Goal: Find specific page/section: Find specific page/section

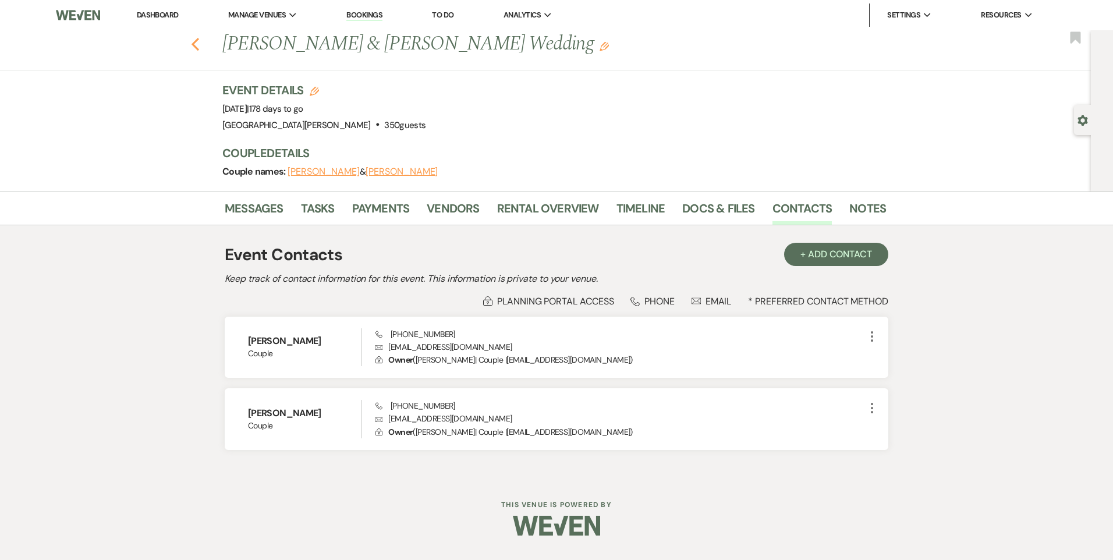
click at [195, 44] on icon "Previous" at bounding box center [195, 44] width 9 height 14
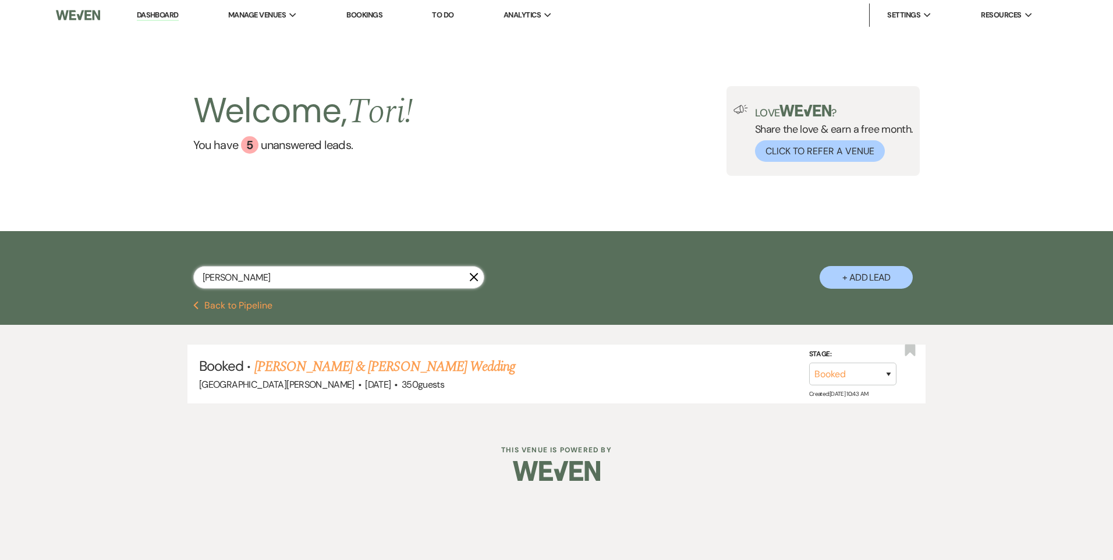
drag, startPoint x: 322, startPoint y: 276, endPoint x: 130, endPoint y: 264, distance: 192.5
click at [181, 270] on div "[PERSON_NAME] X + Add Lead" at bounding box center [556, 267] width 839 height 61
type input "es"
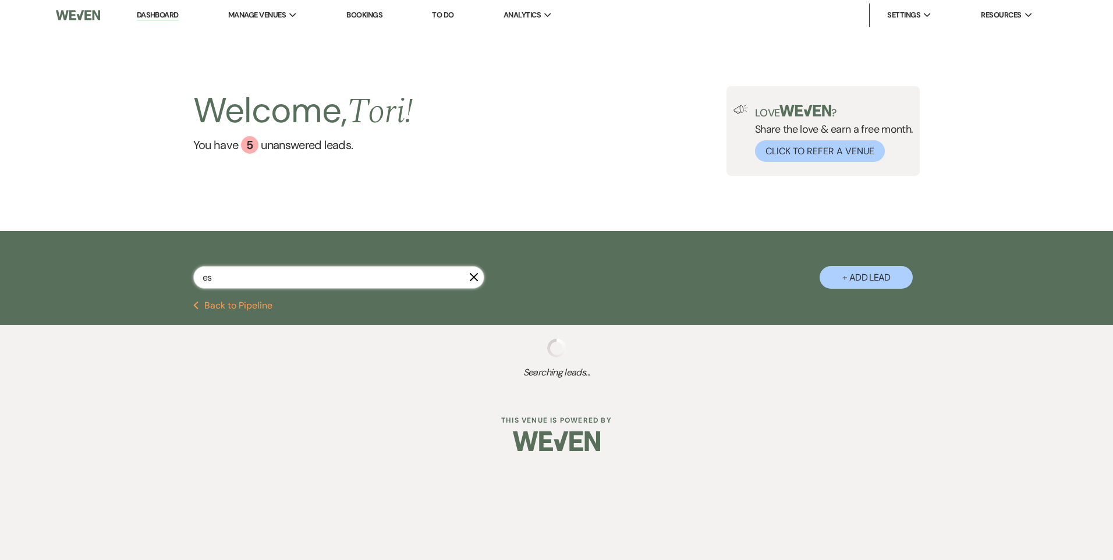
select select "8"
select select "6"
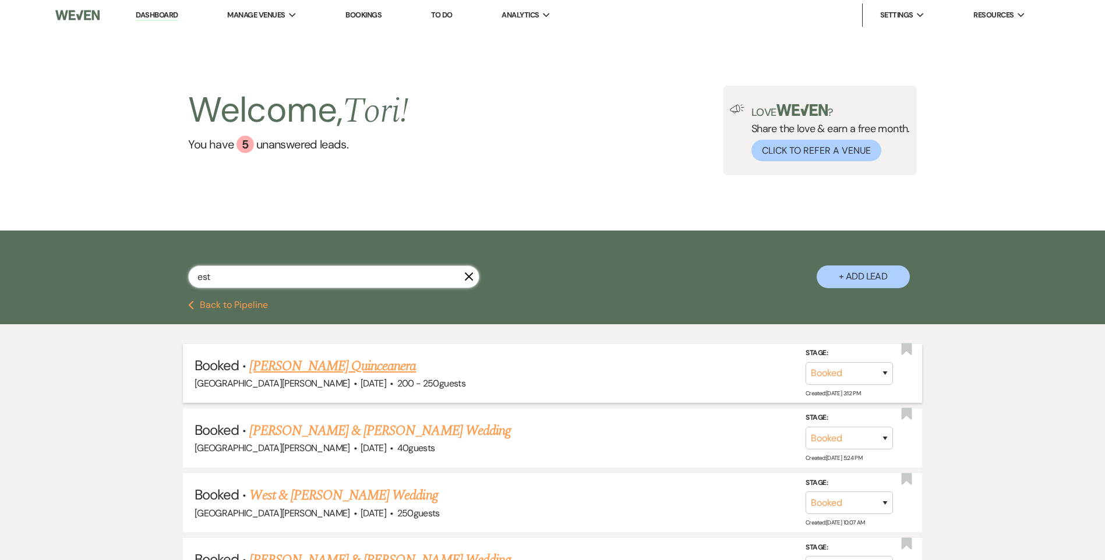
type input "est"
click at [318, 368] on link "[PERSON_NAME] Quinceanera" at bounding box center [332, 366] width 167 height 21
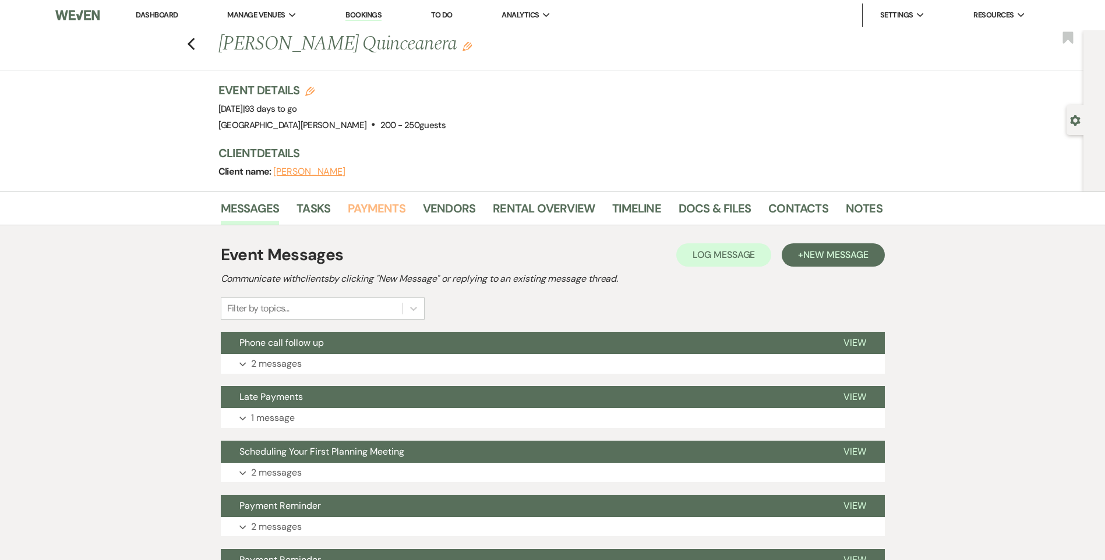
click at [349, 203] on link "Payments" at bounding box center [377, 212] width 58 height 26
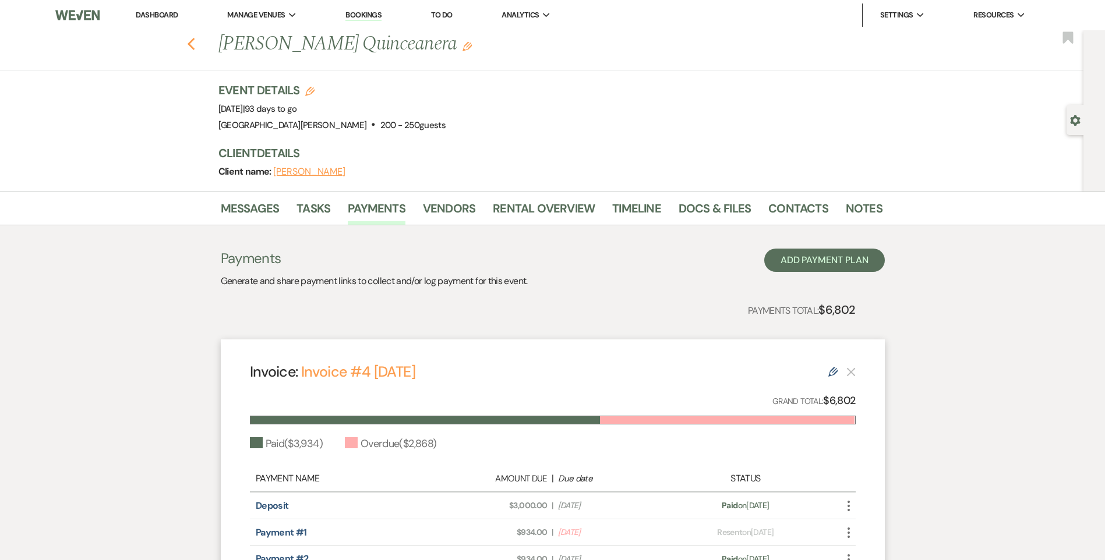
click at [196, 44] on icon "Previous" at bounding box center [191, 44] width 9 height 14
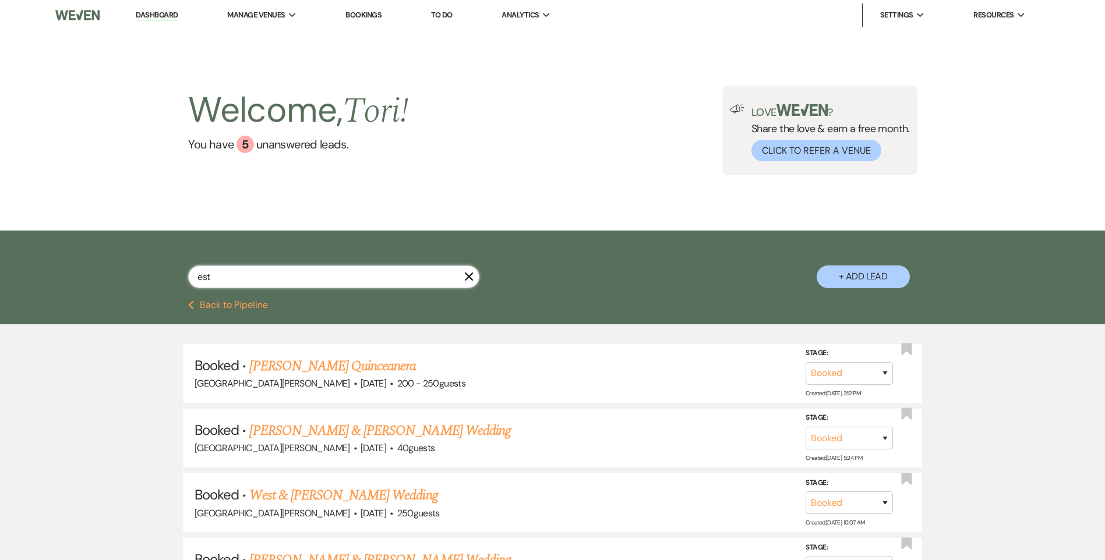
drag, startPoint x: 255, startPoint y: 277, endPoint x: 96, endPoint y: 269, distance: 159.2
click at [148, 278] on div "est X + Add Lead" at bounding box center [552, 266] width 839 height 61
type input "powers"
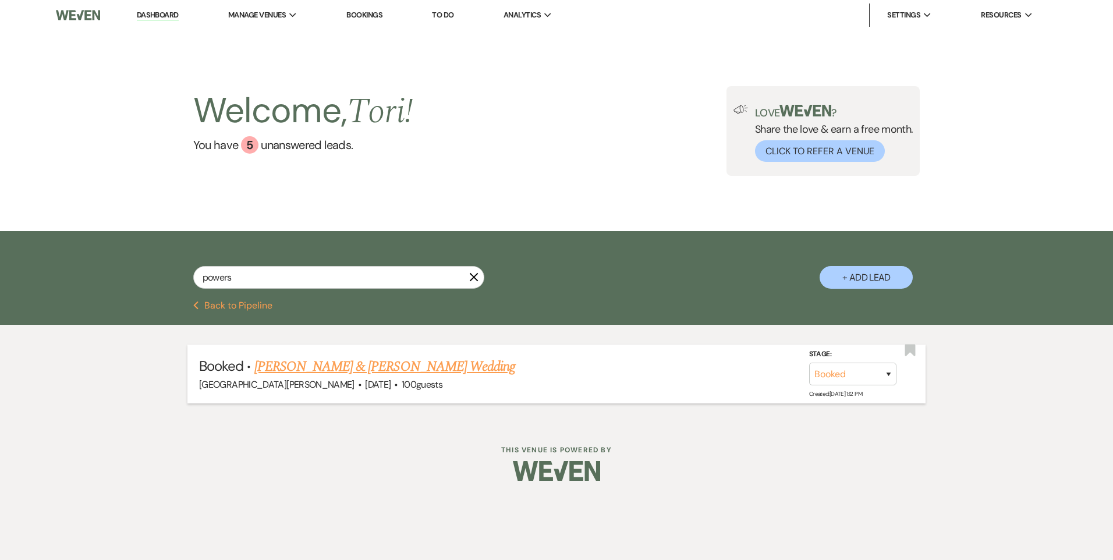
click at [324, 371] on link "[PERSON_NAME] & [PERSON_NAME] Wedding" at bounding box center [384, 366] width 261 height 21
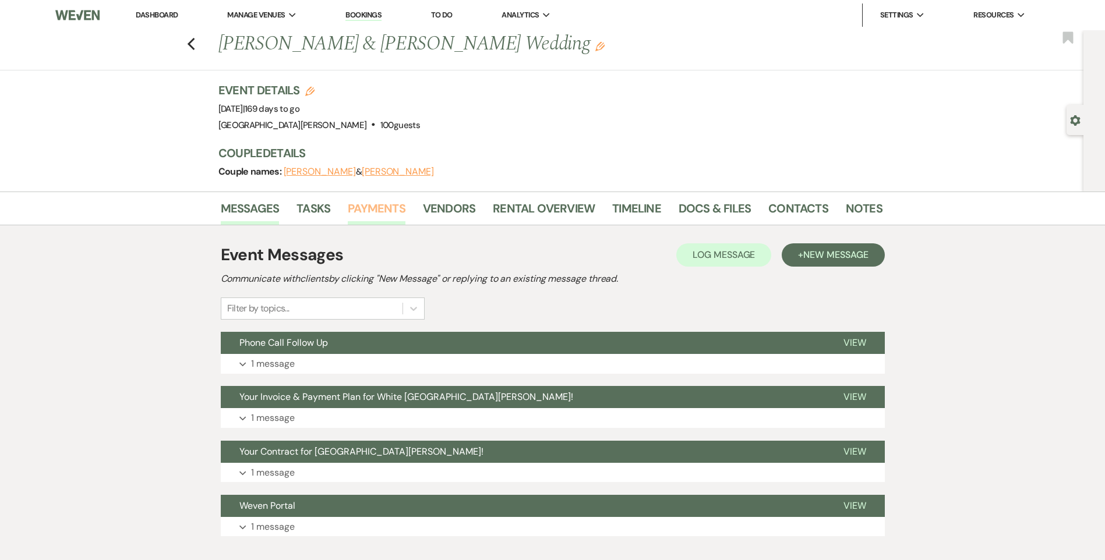
click at [392, 215] on link "Payments" at bounding box center [377, 212] width 58 height 26
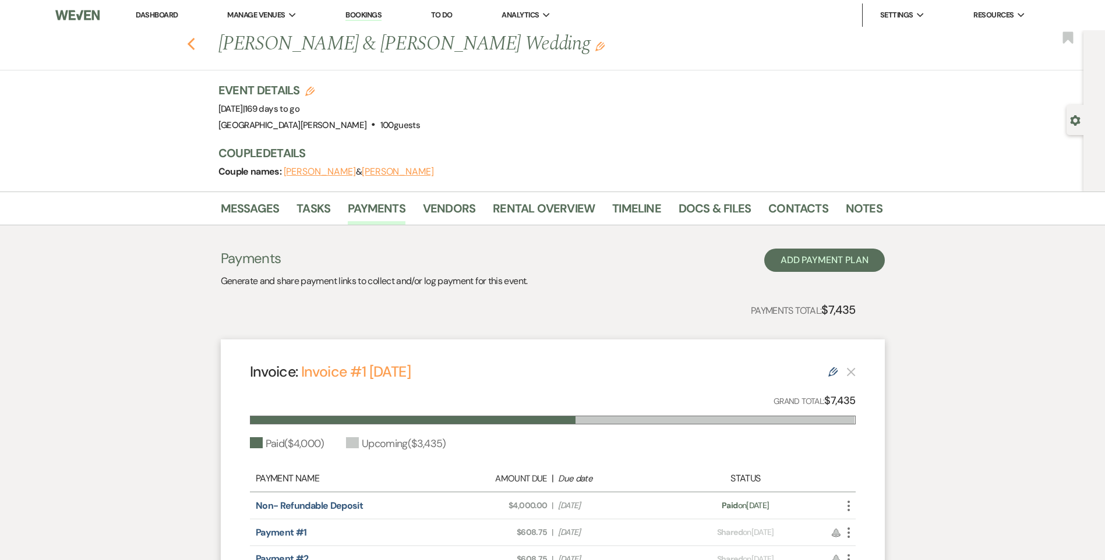
click at [196, 44] on icon "Previous" at bounding box center [191, 44] width 9 height 14
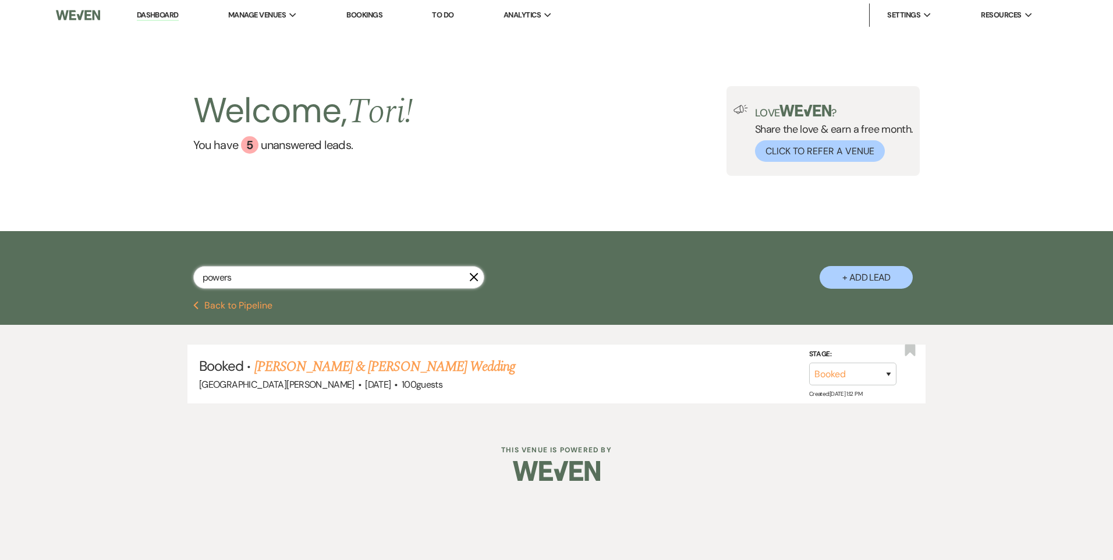
click at [43, 257] on div "powers X + Add Lead" at bounding box center [556, 266] width 1113 height 70
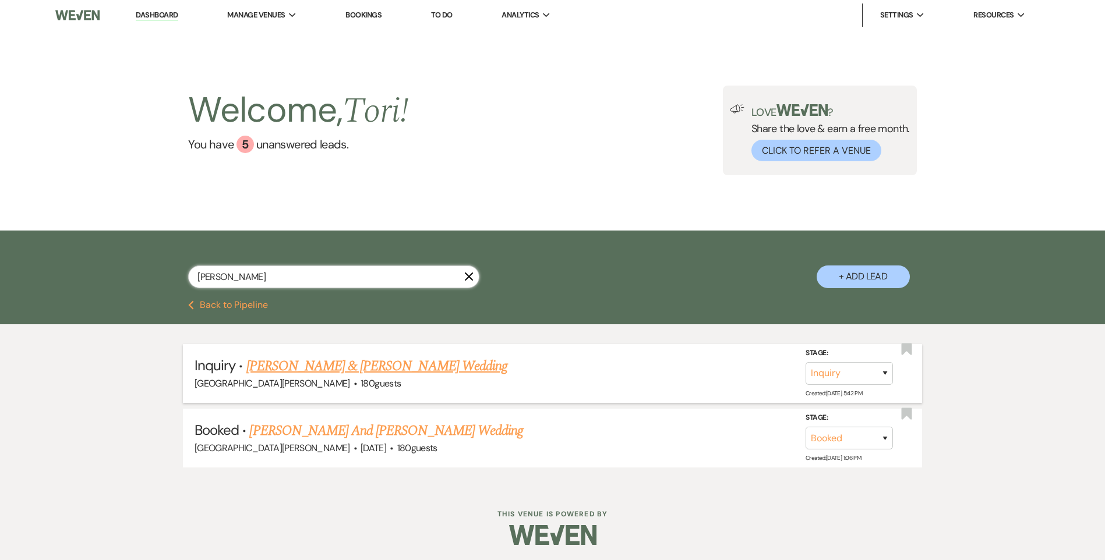
type input "[PERSON_NAME]"
click at [323, 366] on link "[PERSON_NAME] & [PERSON_NAME] Wedding" at bounding box center [376, 366] width 261 height 21
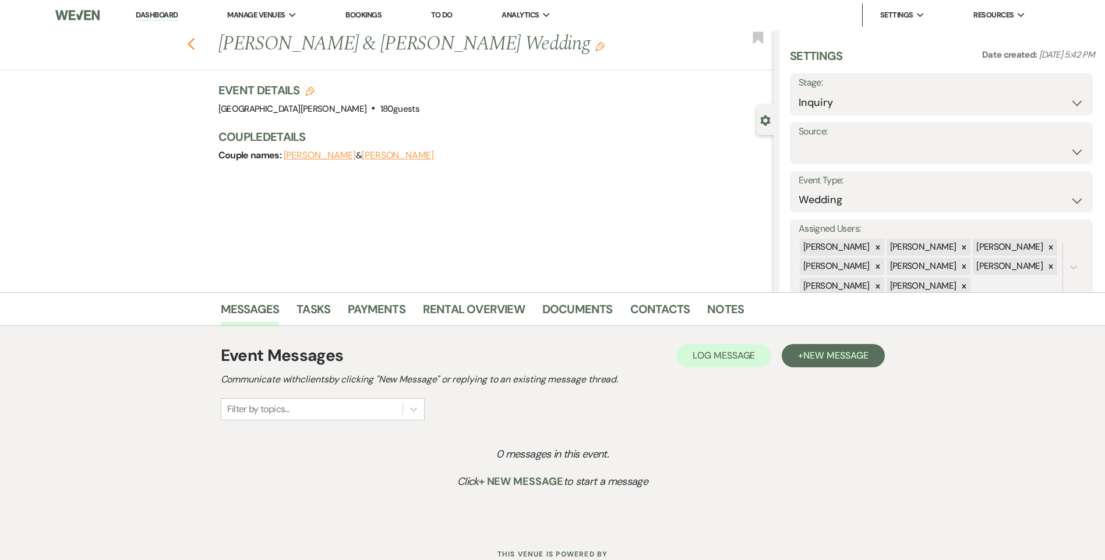
click at [193, 47] on icon "Previous" at bounding box center [191, 44] width 9 height 14
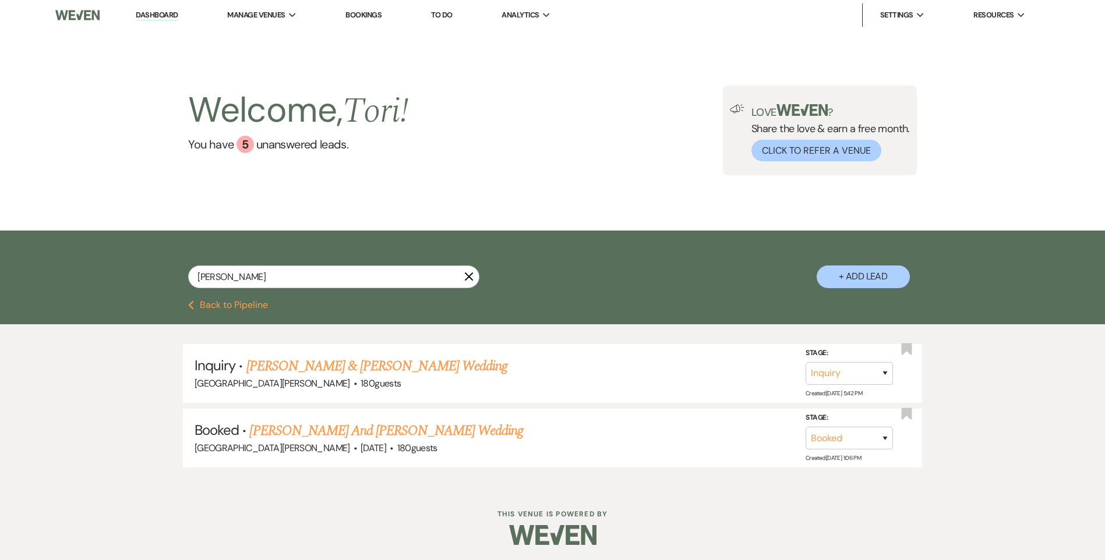
click at [284, 427] on link "[PERSON_NAME] And [PERSON_NAME] Wedding" at bounding box center [386, 430] width 274 height 21
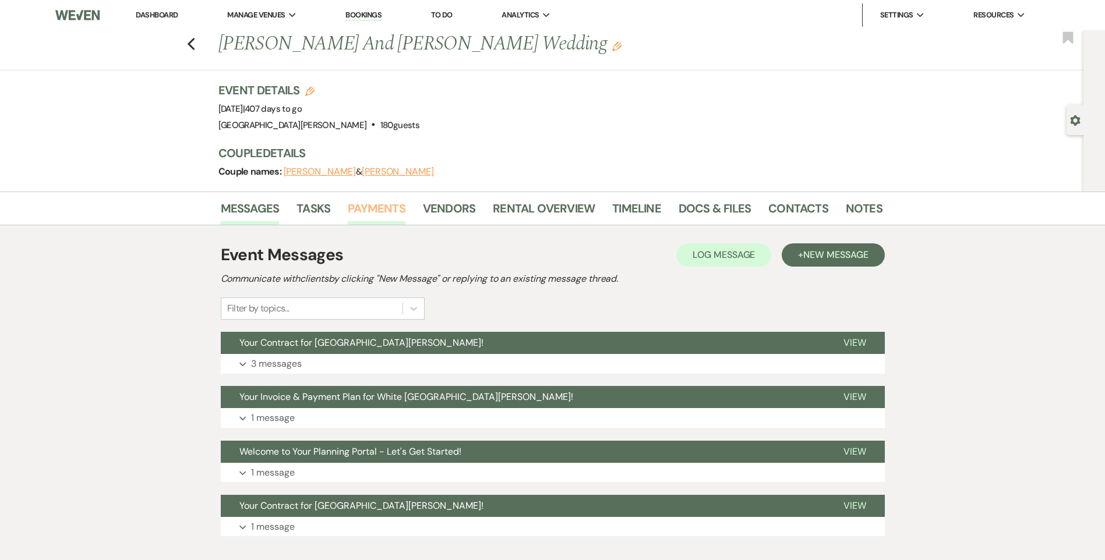
click at [359, 211] on link "Payments" at bounding box center [377, 212] width 58 height 26
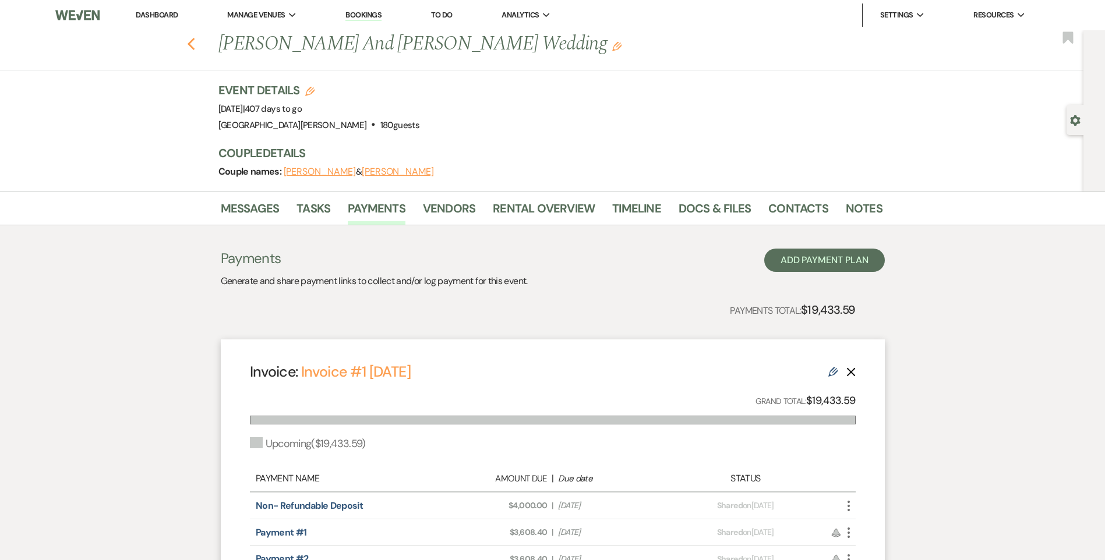
click at [196, 44] on icon "Previous" at bounding box center [191, 44] width 9 height 14
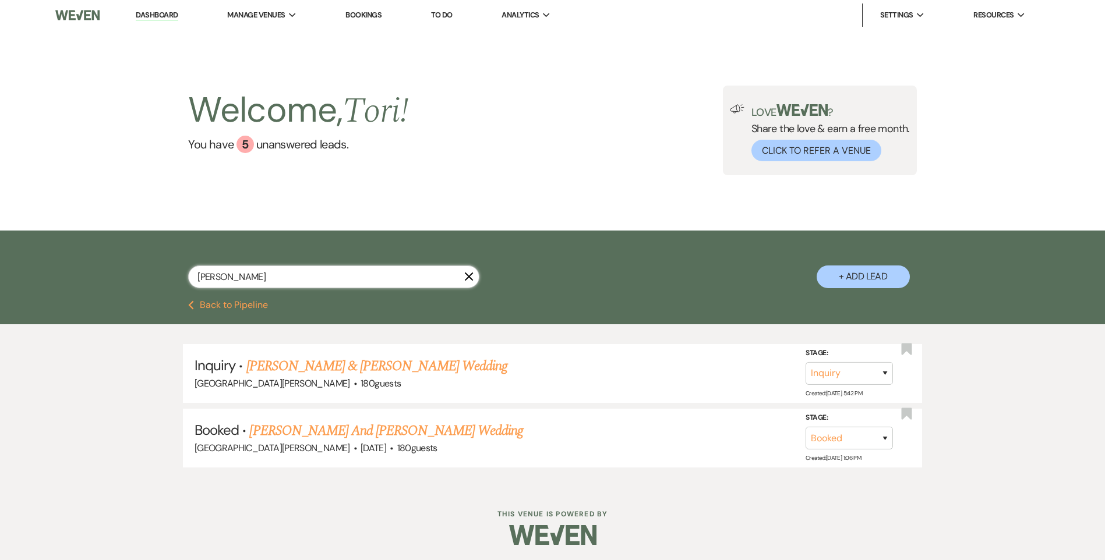
drag, startPoint x: 242, startPoint y: 274, endPoint x: 73, endPoint y: 263, distance: 169.2
click at [73, 263] on div "[PERSON_NAME] + Add Lead" at bounding box center [552, 266] width 1105 height 70
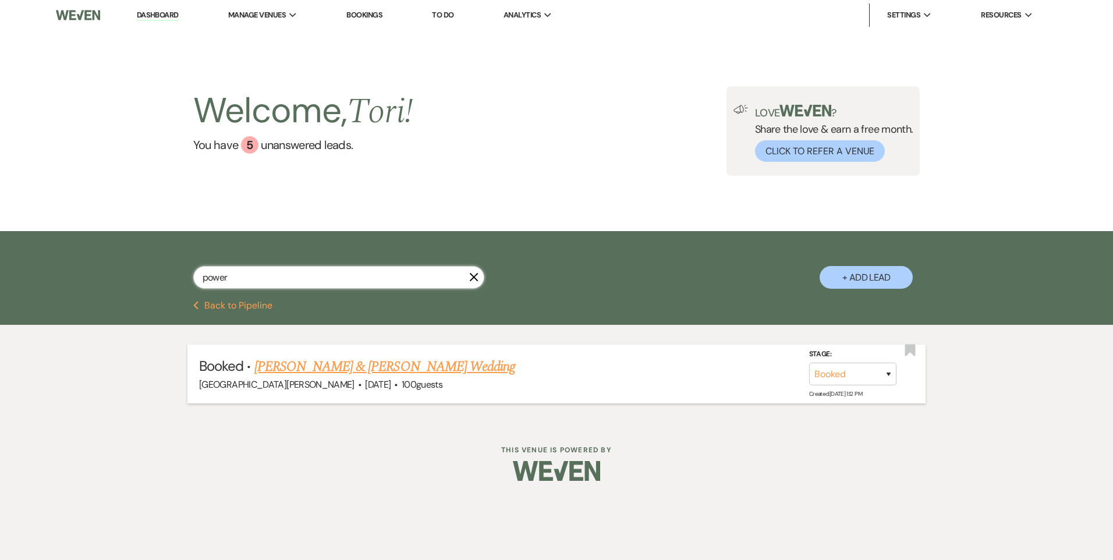
type input "power"
click at [335, 359] on link "[PERSON_NAME] & [PERSON_NAME] Wedding" at bounding box center [384, 366] width 261 height 21
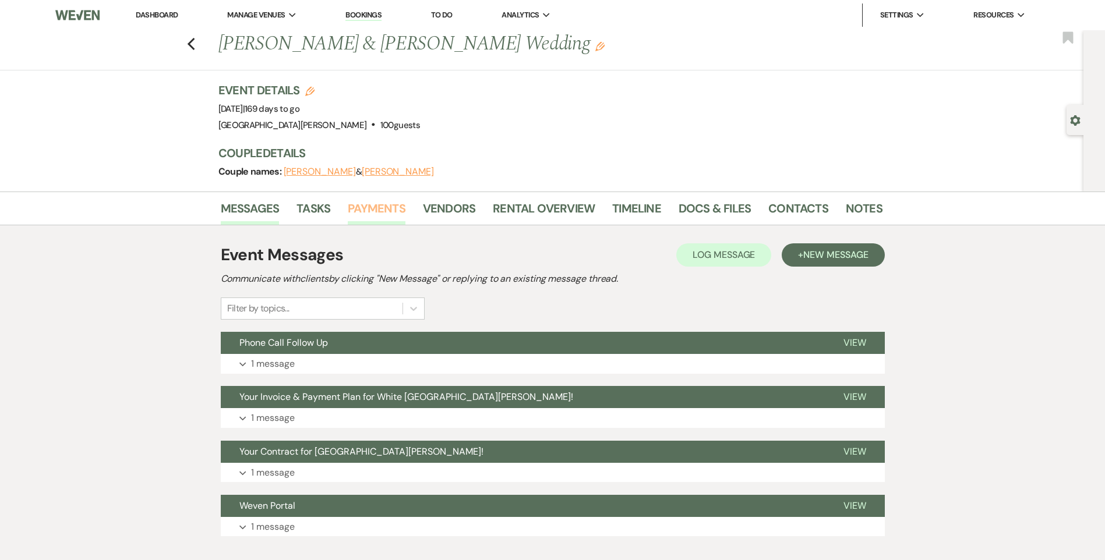
click at [382, 208] on link "Payments" at bounding box center [377, 212] width 58 height 26
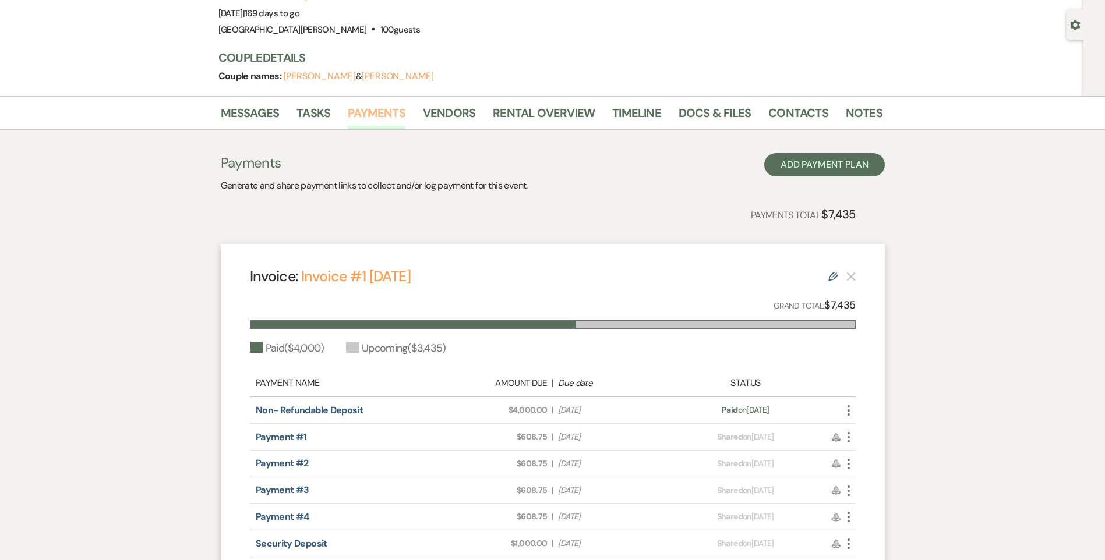
scroll to position [116, 0]
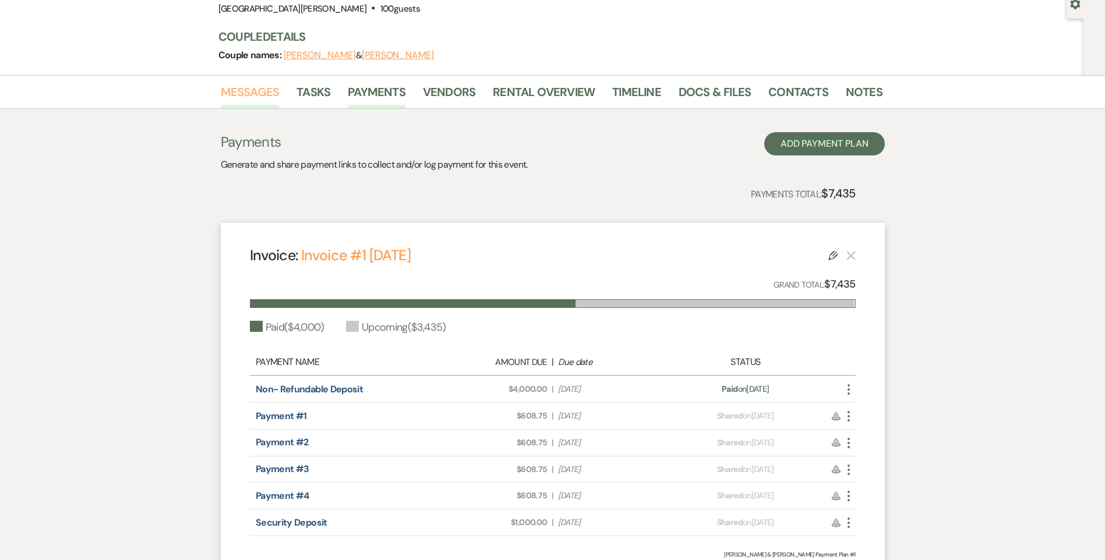
click at [247, 90] on link "Messages" at bounding box center [250, 96] width 59 height 26
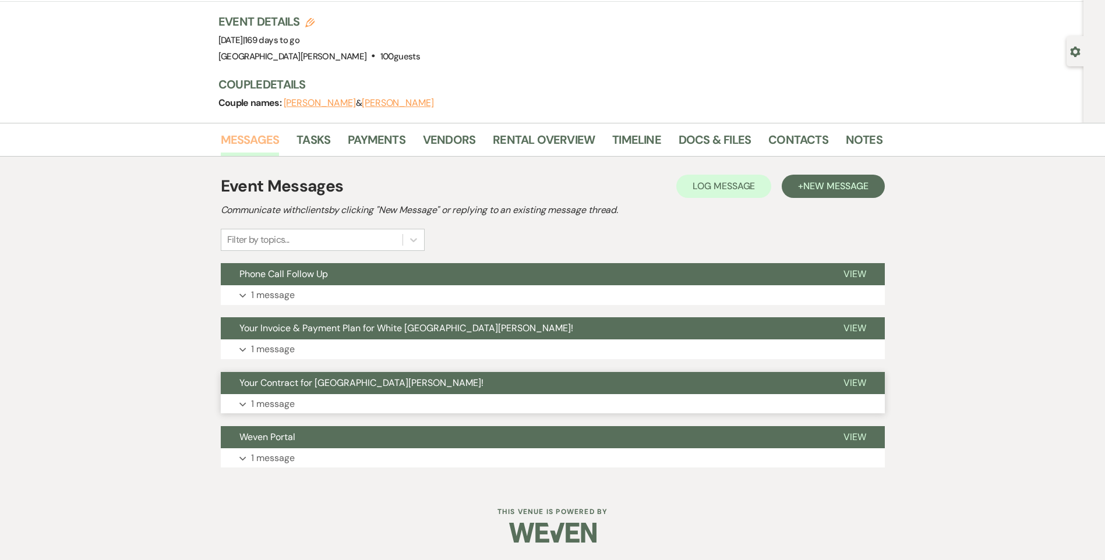
scroll to position [69, 0]
click at [310, 402] on button "Expand 1 message" at bounding box center [553, 404] width 664 height 20
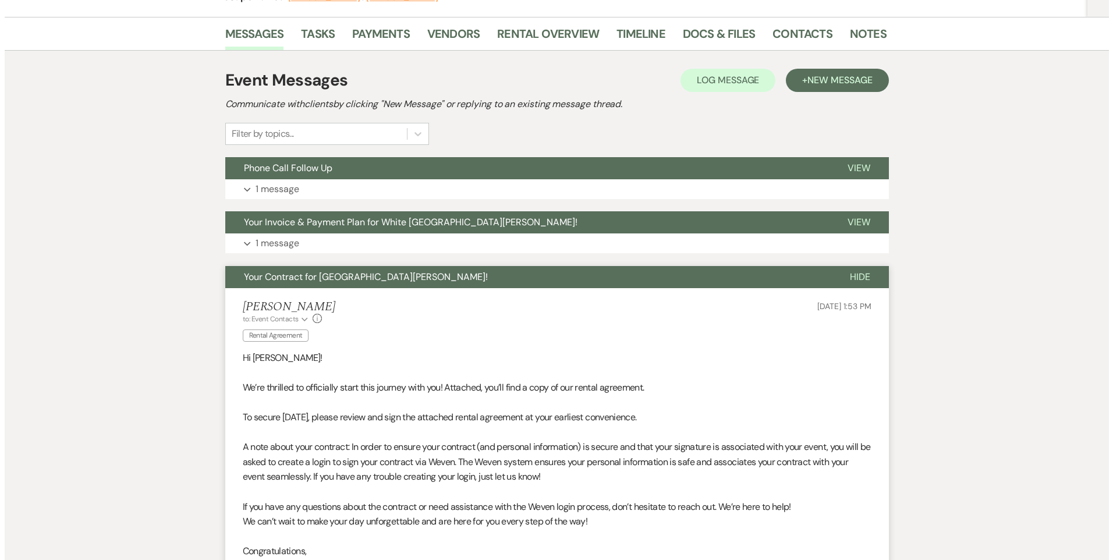
scroll to position [302, 0]
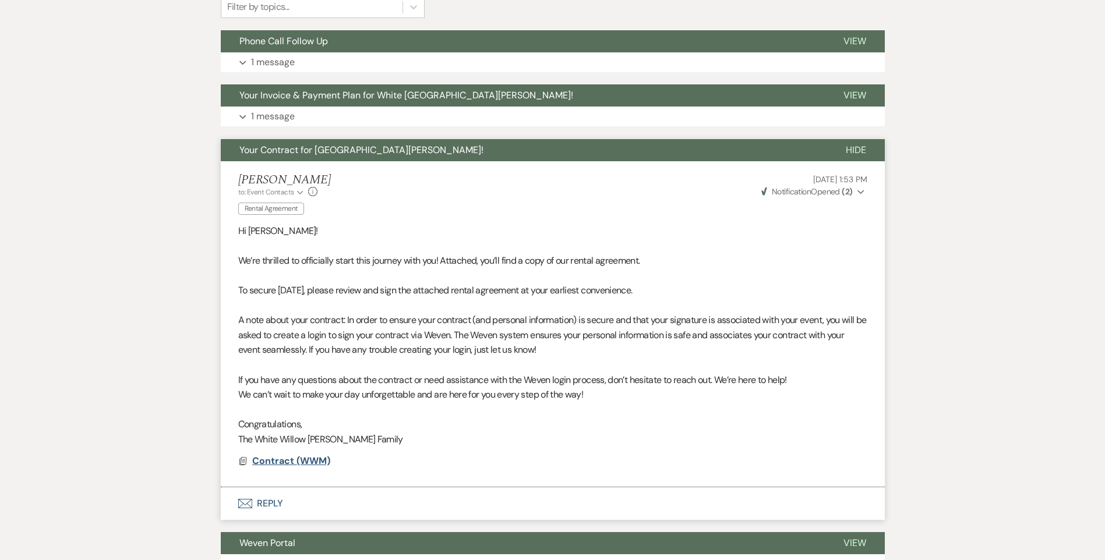
click at [296, 464] on span "Contract (WWM)" at bounding box center [291, 461] width 78 height 12
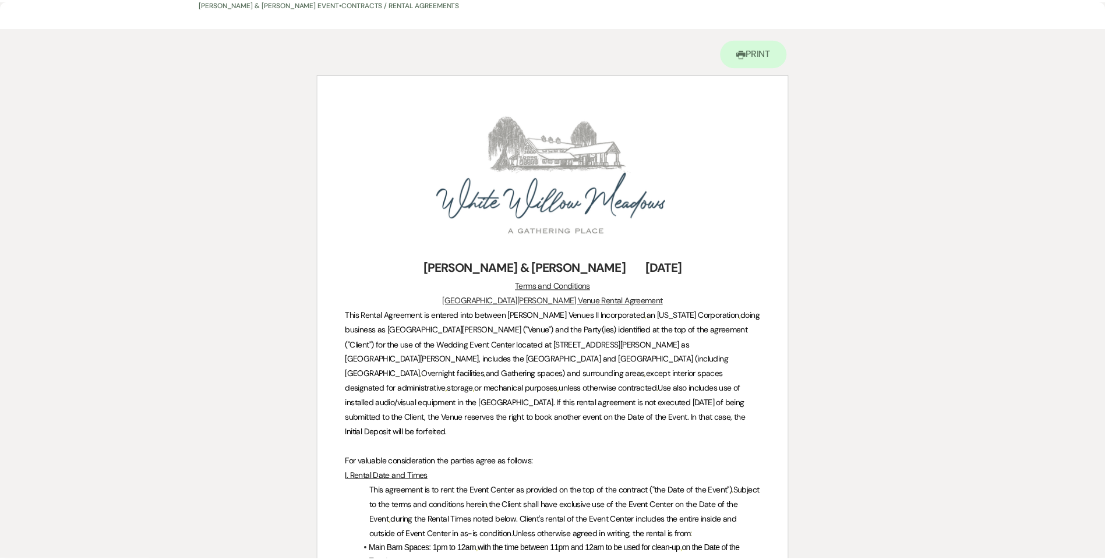
scroll to position [0, 0]
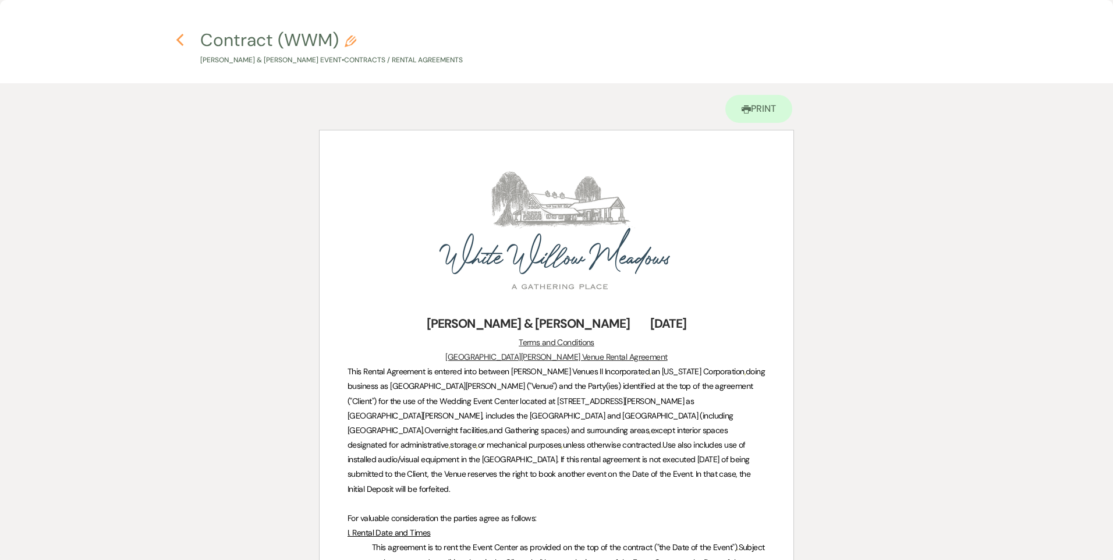
click at [181, 41] on icon "Previous" at bounding box center [180, 40] width 9 height 14
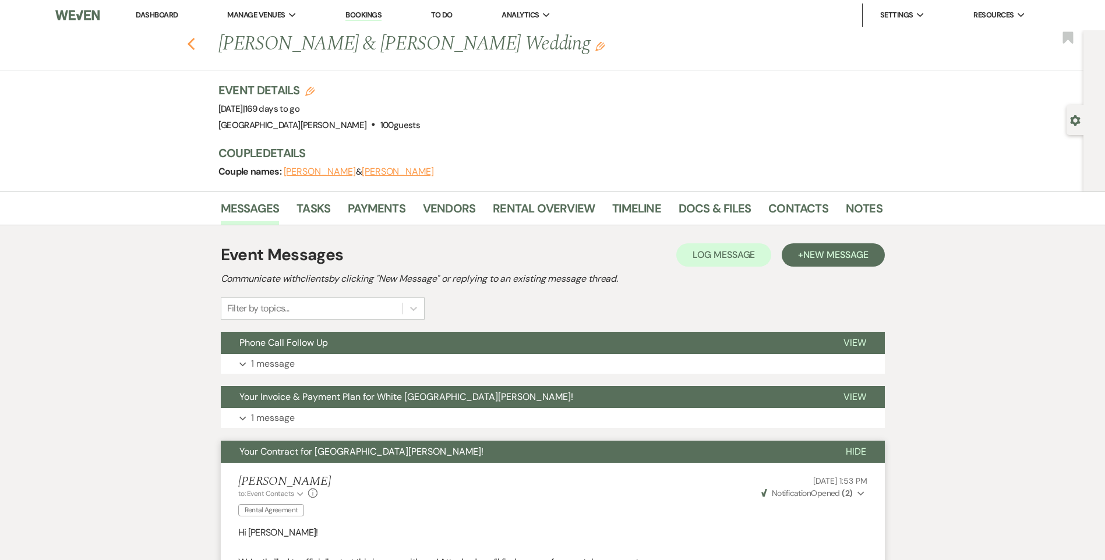
click at [195, 44] on icon "Previous" at bounding box center [191, 44] width 9 height 14
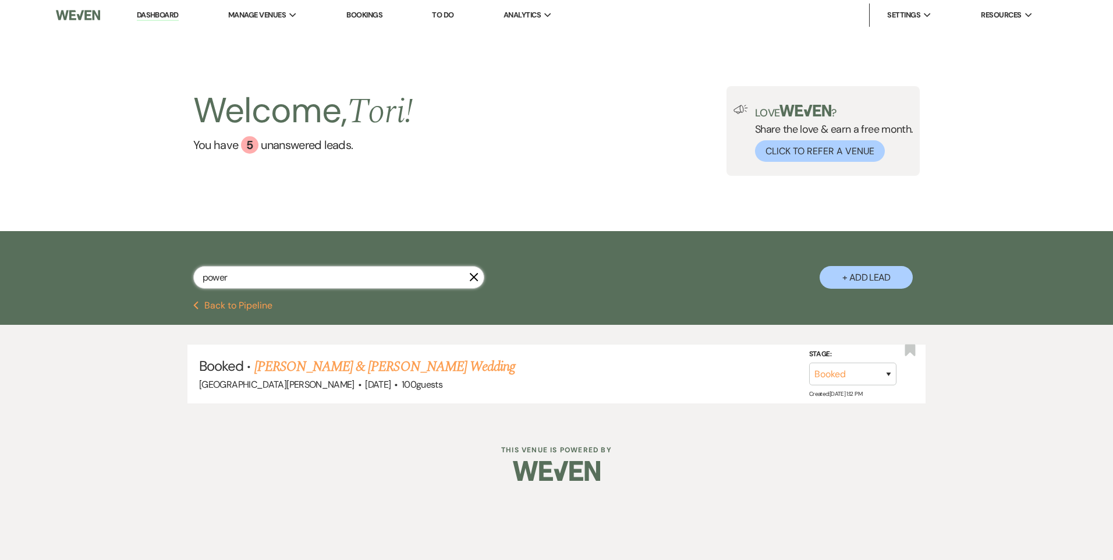
drag, startPoint x: 153, startPoint y: 265, endPoint x: 128, endPoint y: 259, distance: 25.8
click at [136, 264] on div "power X + Add Lead" at bounding box center [556, 266] width 1113 height 70
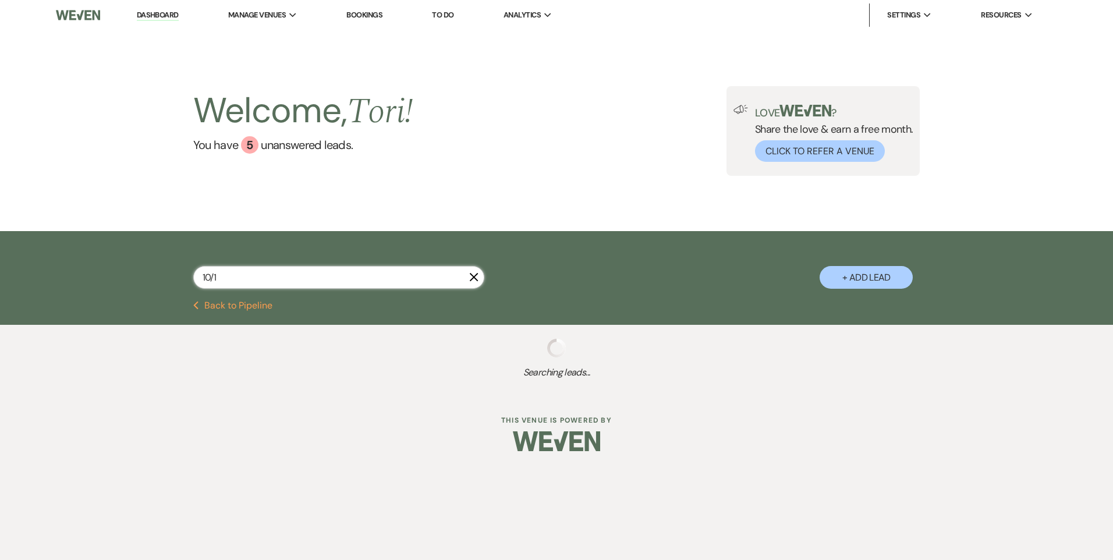
type input "10/12"
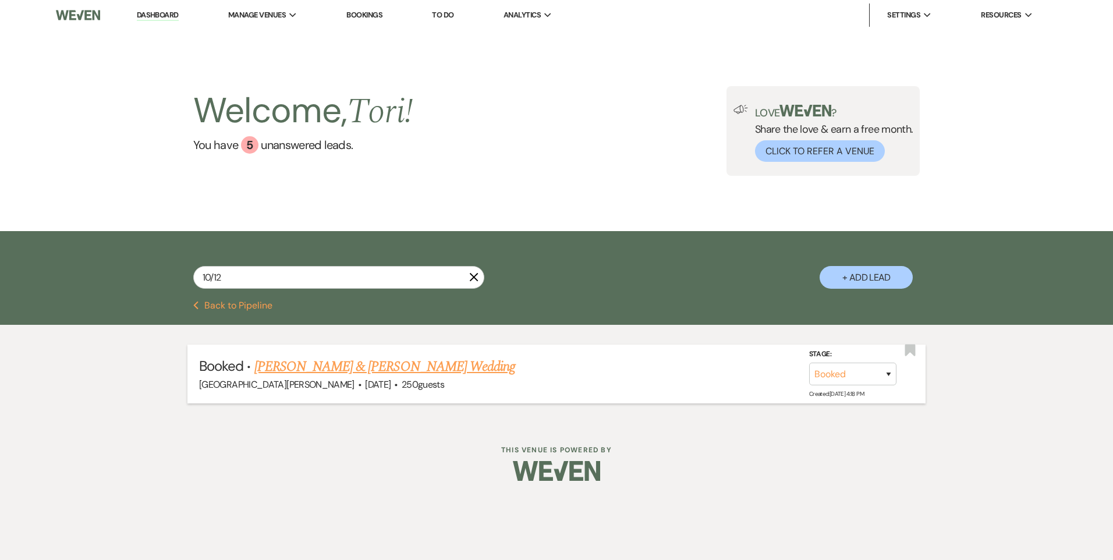
click at [266, 367] on link "[PERSON_NAME] & [PERSON_NAME] Wedding" at bounding box center [384, 366] width 261 height 21
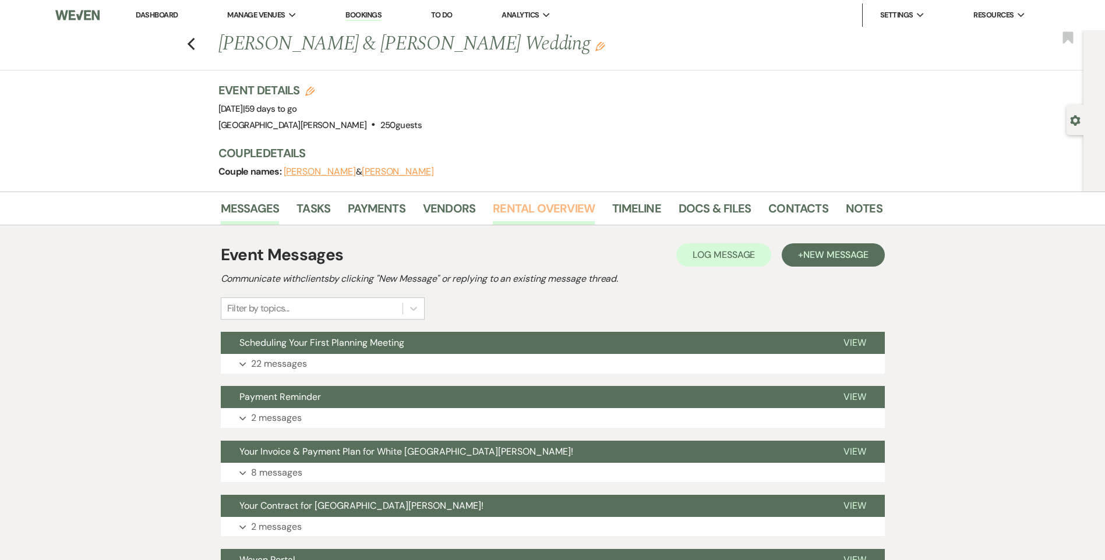
click at [514, 217] on link "Rental Overview" at bounding box center [544, 212] width 102 height 26
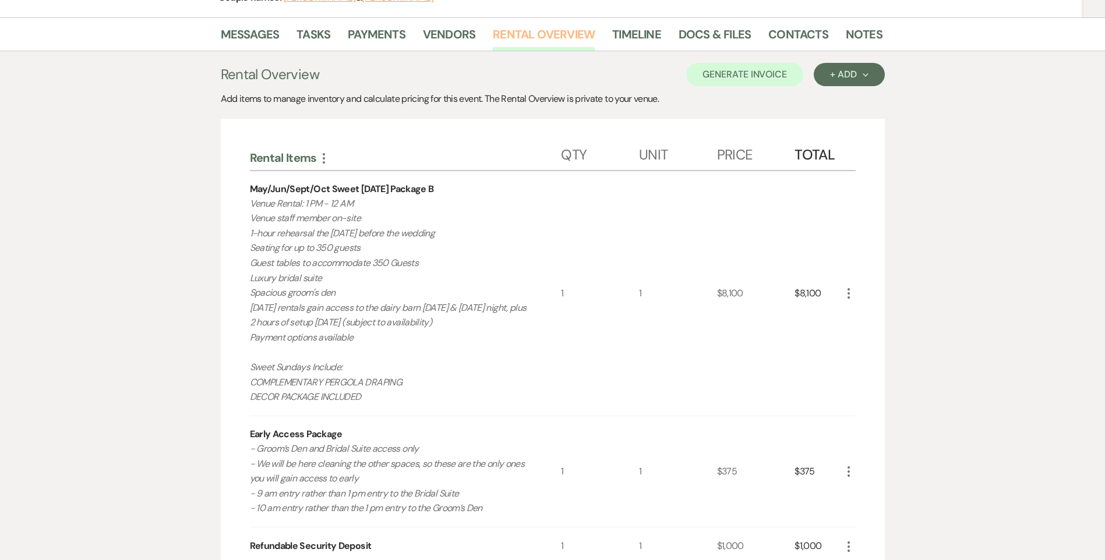
scroll to position [175, 0]
click at [392, 31] on link "Payments" at bounding box center [377, 37] width 58 height 26
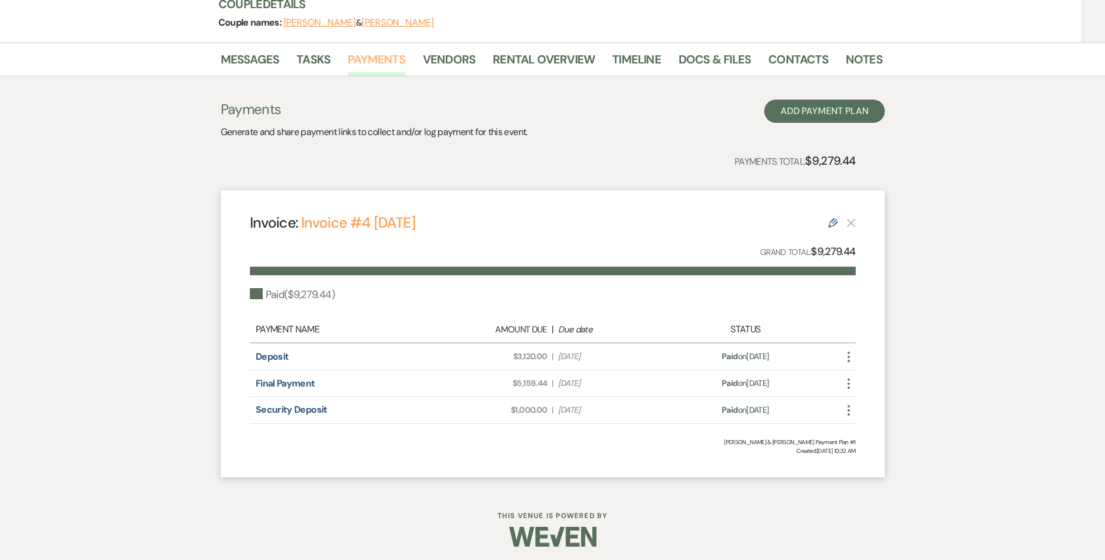
scroll to position [153, 0]
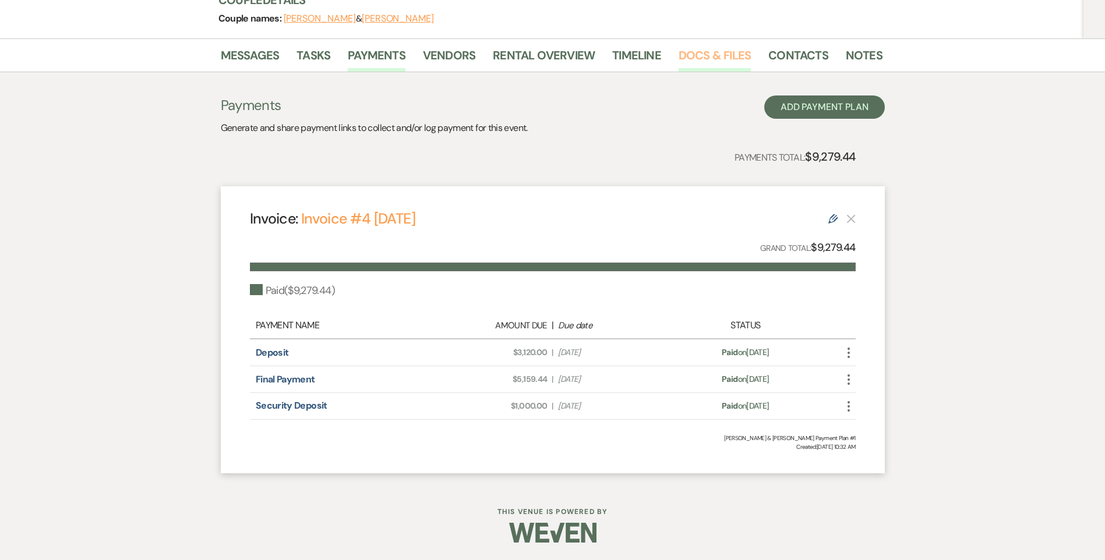
click at [706, 61] on link "Docs & Files" at bounding box center [714, 59] width 72 height 26
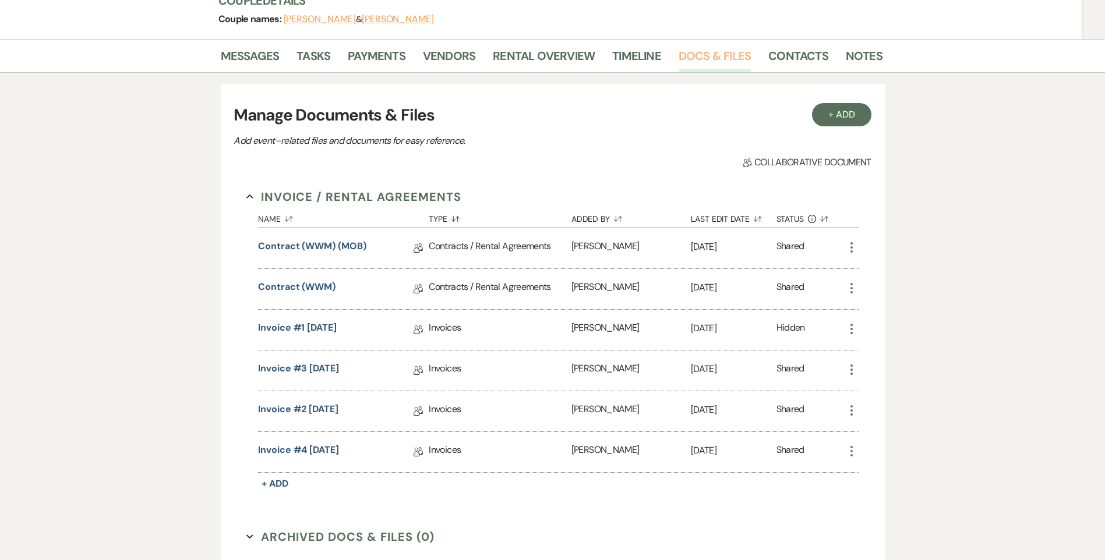
scroll to position [35, 0]
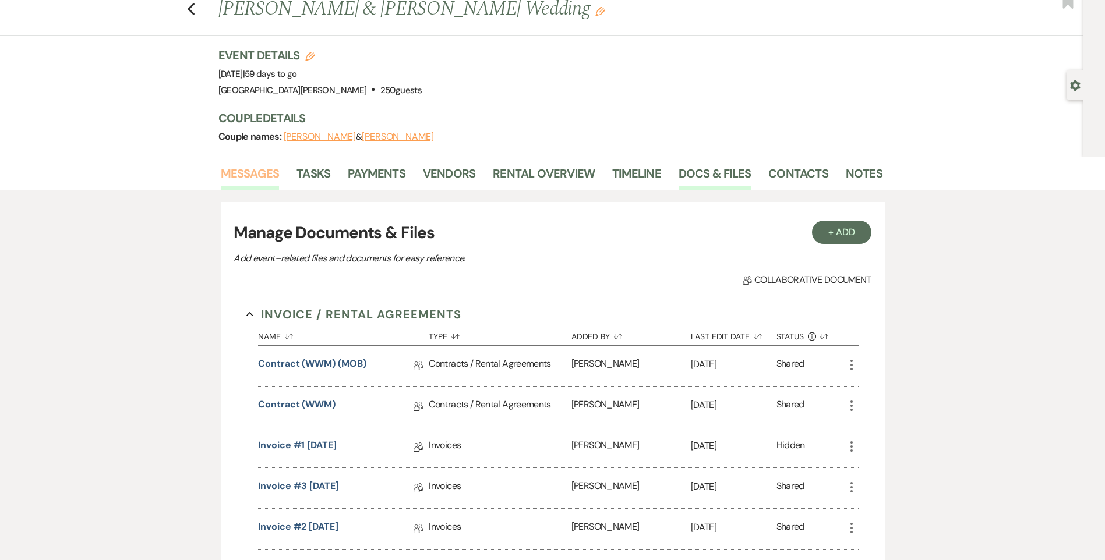
click at [265, 174] on link "Messages" at bounding box center [250, 177] width 59 height 26
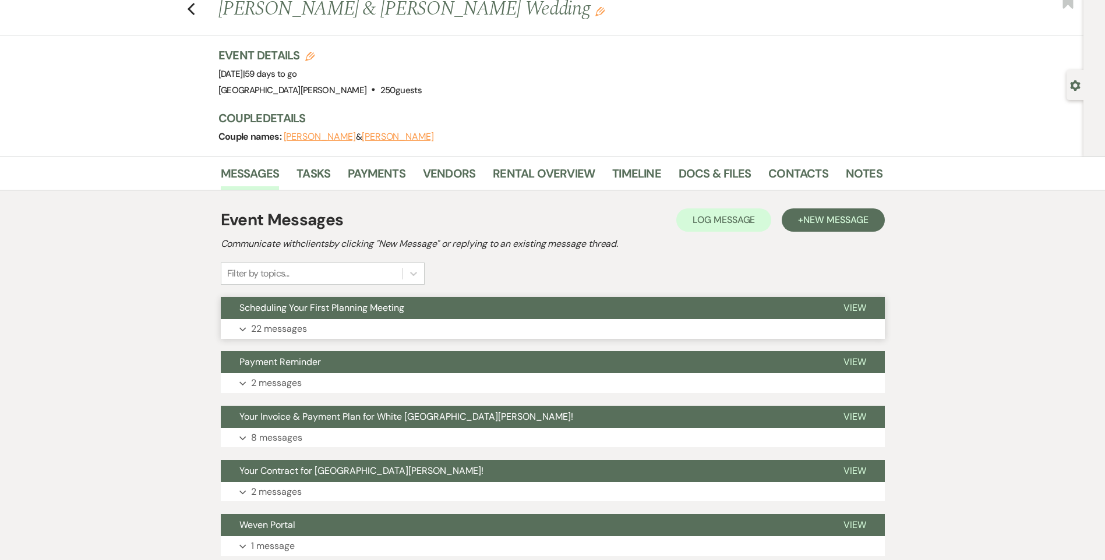
click at [306, 338] on button "Expand 22 messages" at bounding box center [553, 329] width 664 height 20
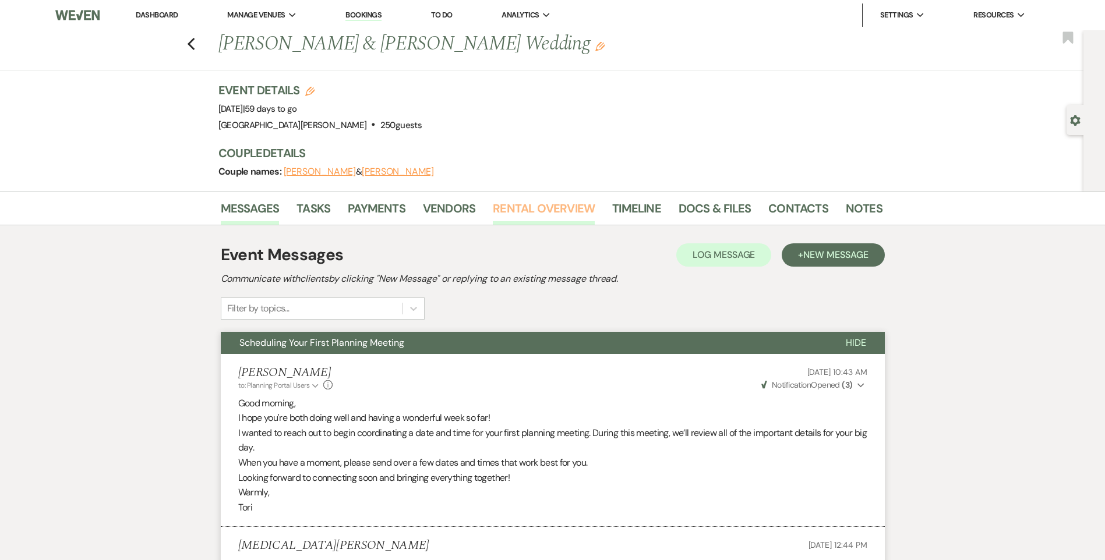
click at [520, 202] on link "Rental Overview" at bounding box center [544, 212] width 102 height 26
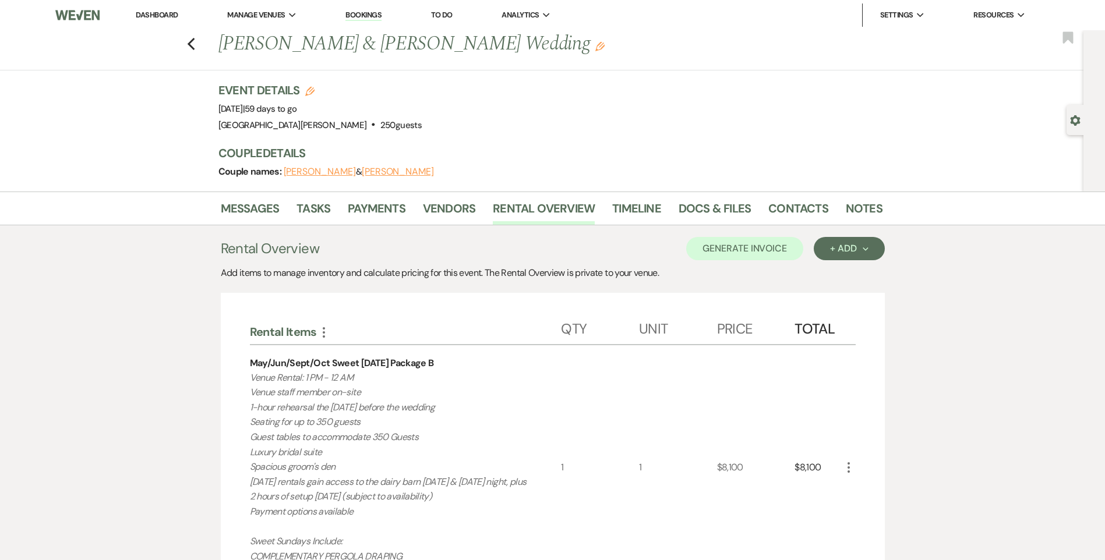
click at [171, 13] on link "Dashboard" at bounding box center [157, 15] width 42 height 10
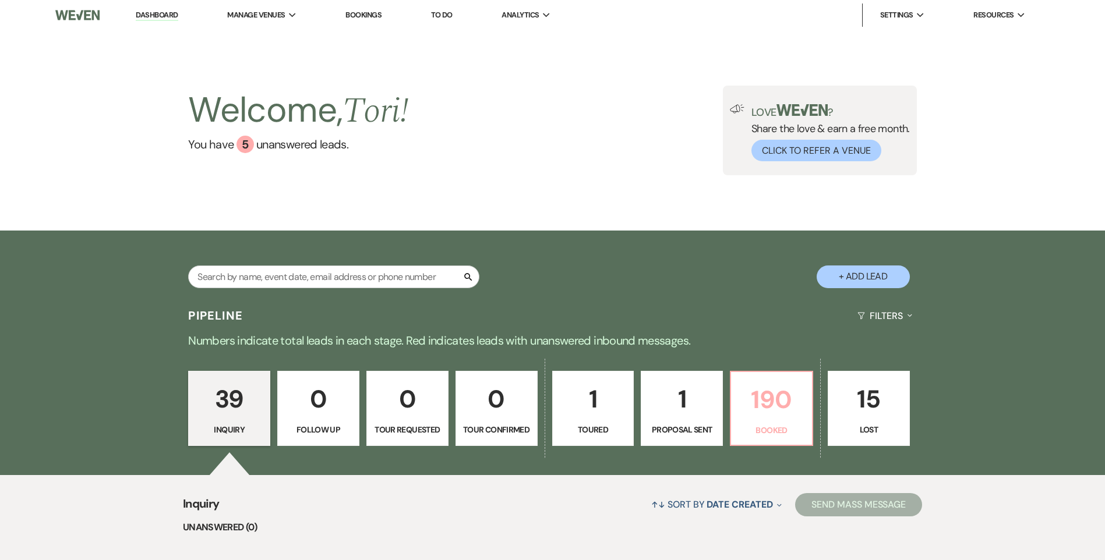
click at [786, 399] on p "190" at bounding box center [771, 399] width 67 height 39
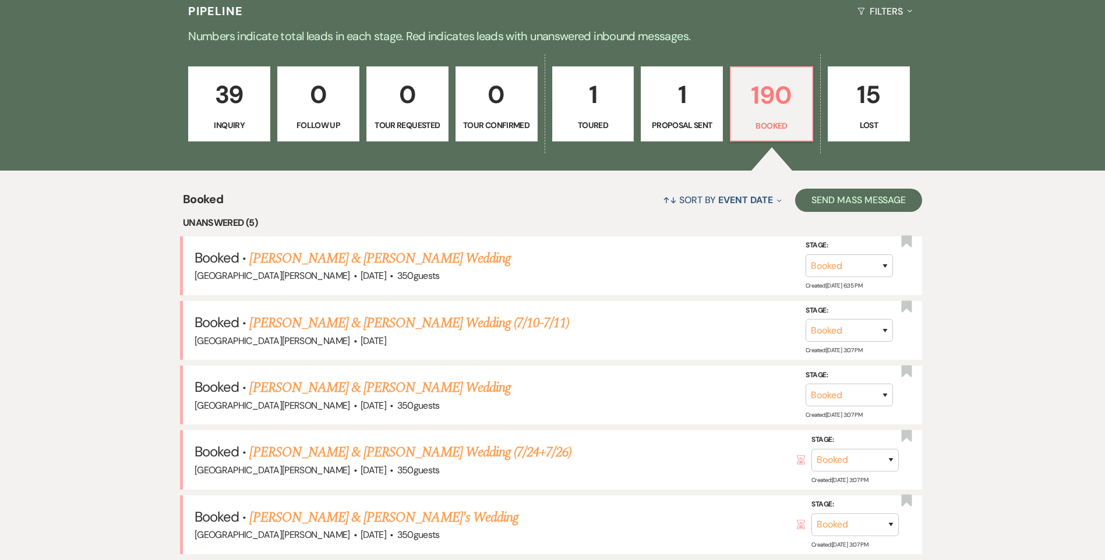
scroll to position [188, 0]
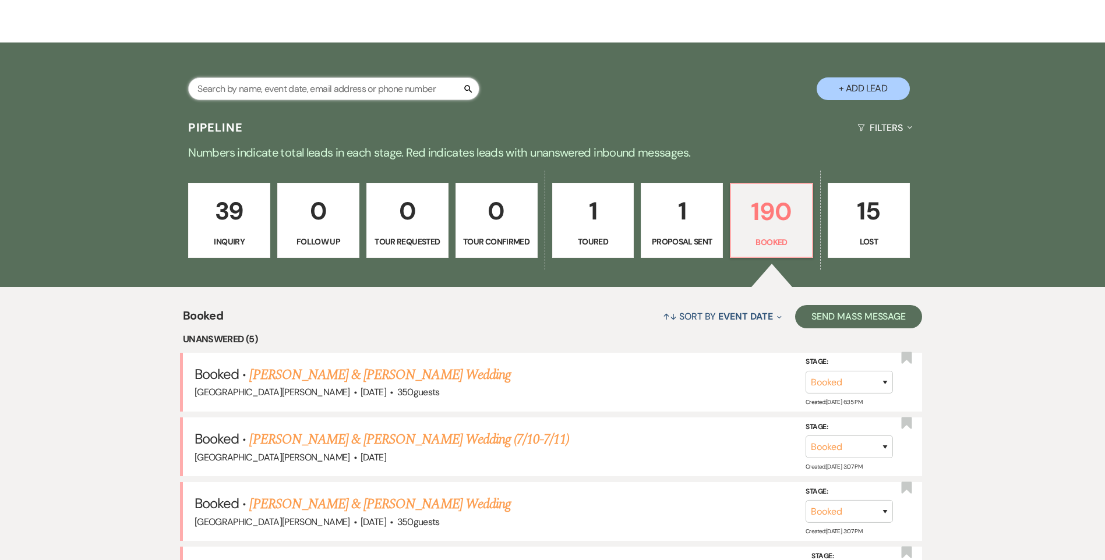
click at [269, 89] on input "text" at bounding box center [333, 88] width 291 height 23
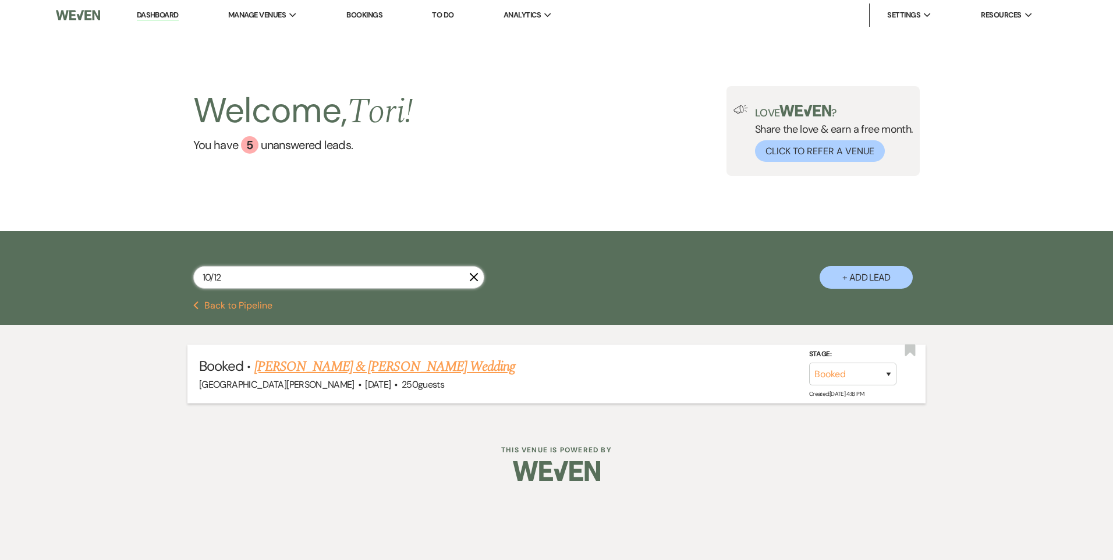
type input "10/12"
click at [289, 365] on link "[PERSON_NAME] & [PERSON_NAME] Wedding" at bounding box center [384, 366] width 261 height 21
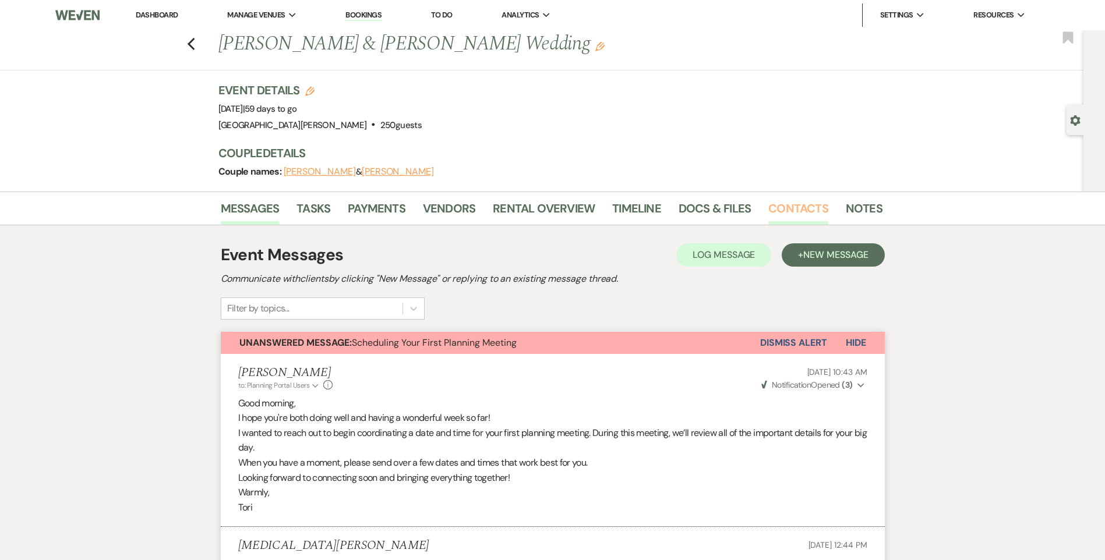
click at [779, 206] on link "Contacts" at bounding box center [798, 212] width 60 height 26
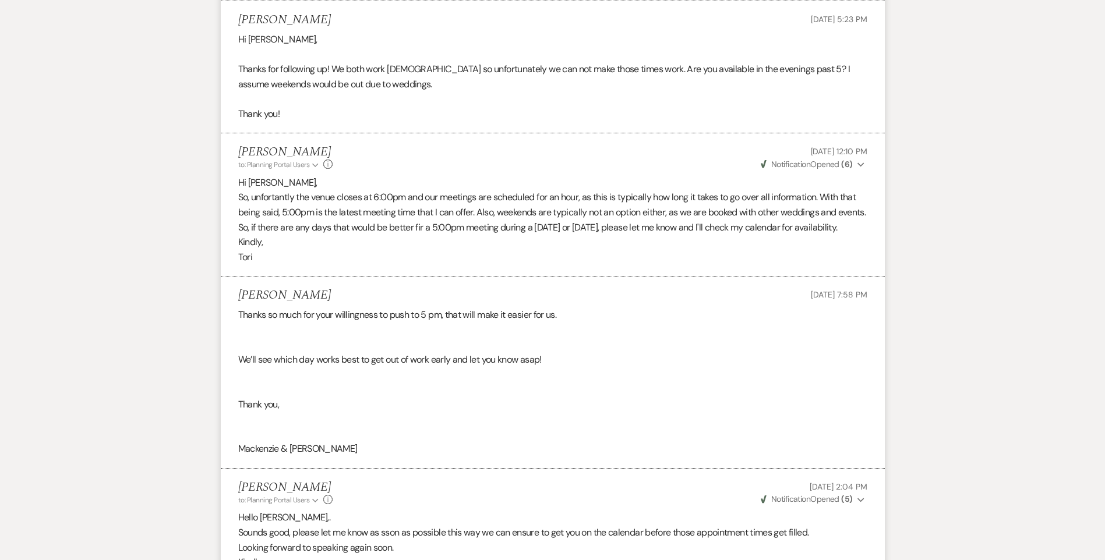
scroll to position [1919, 0]
